Goal: Check status: Check status

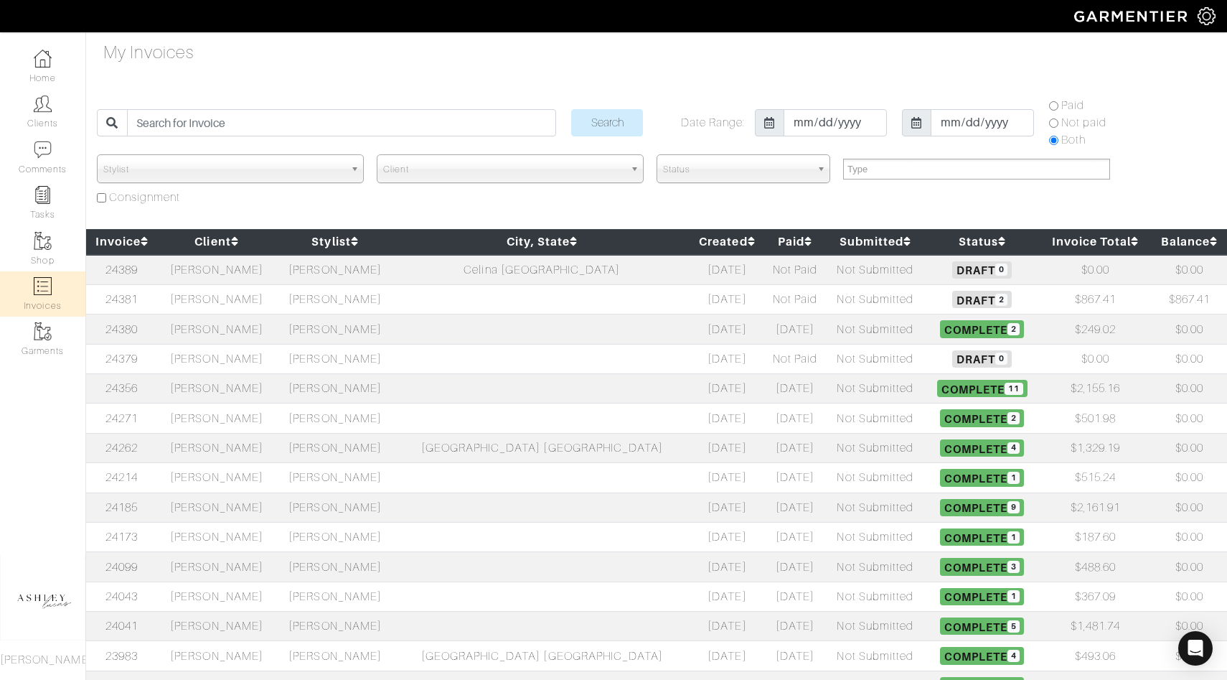
select select
click at [928, 362] on h5 "Draft 0" at bounding box center [982, 358] width 108 height 17
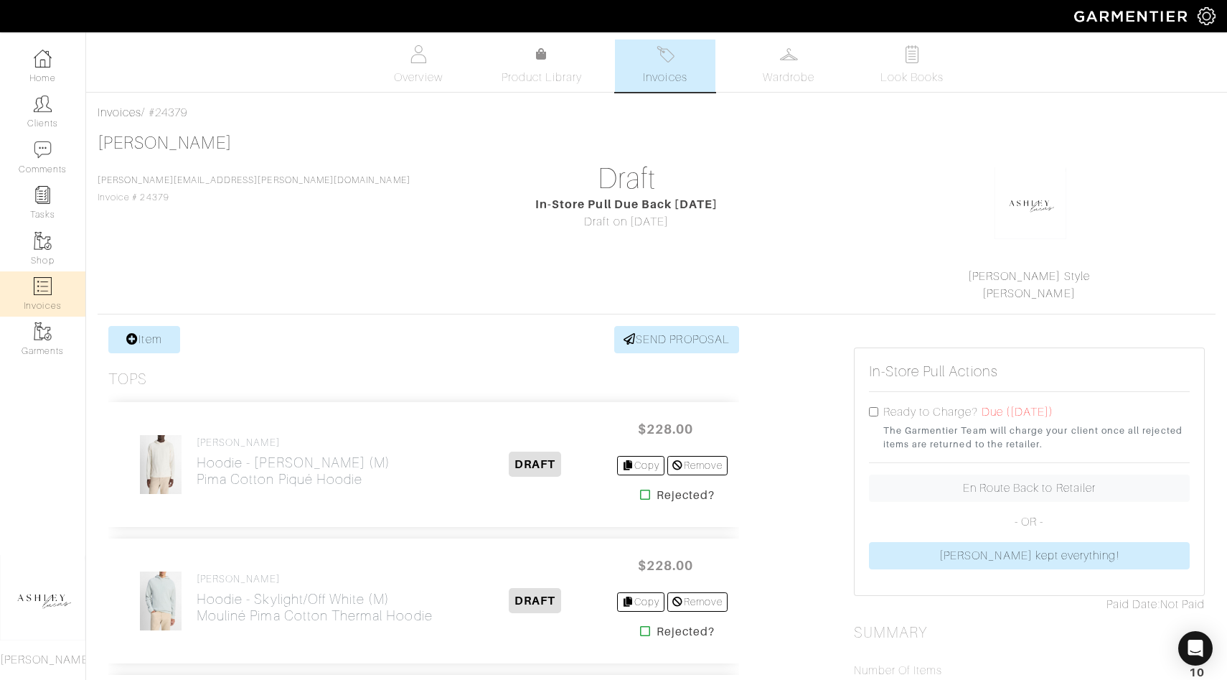
click at [34, 289] on img at bounding box center [43, 286] width 18 height 18
select select
